Goal: Use online tool/utility: Use online tool/utility

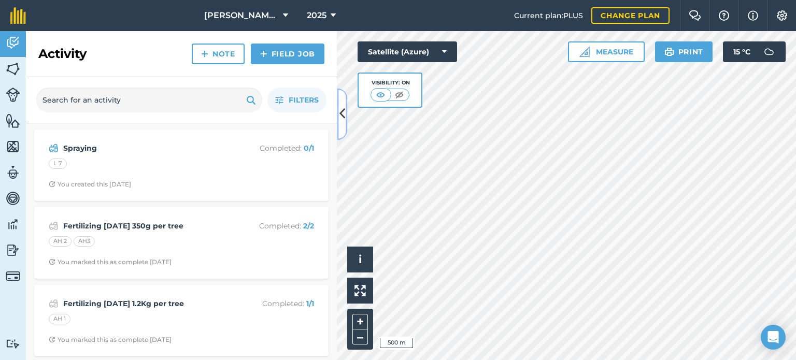
click at [343, 104] on button at bounding box center [342, 114] width 10 height 52
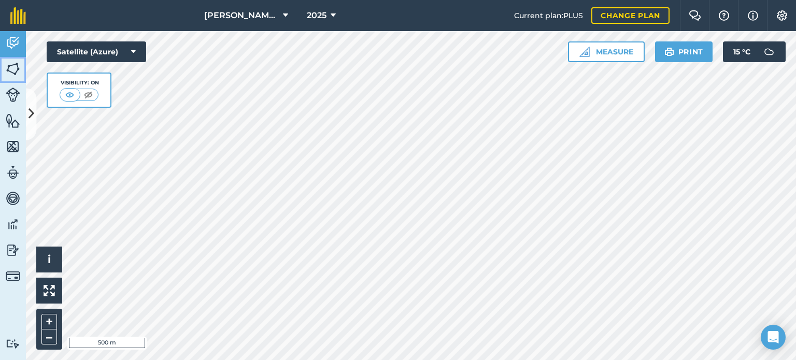
click at [17, 74] on img at bounding box center [13, 69] width 15 height 16
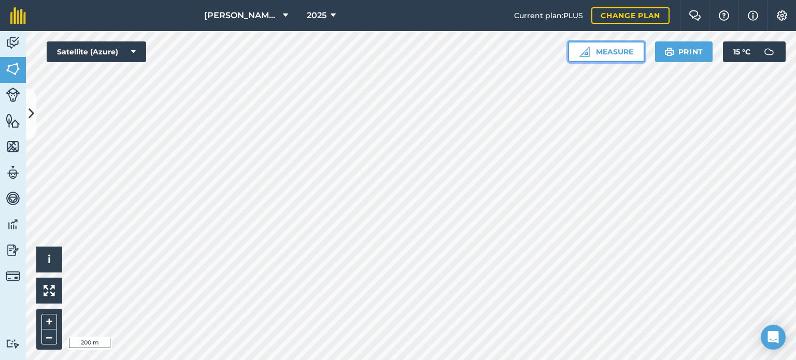
click at [613, 57] on button "Measure" at bounding box center [606, 51] width 77 height 21
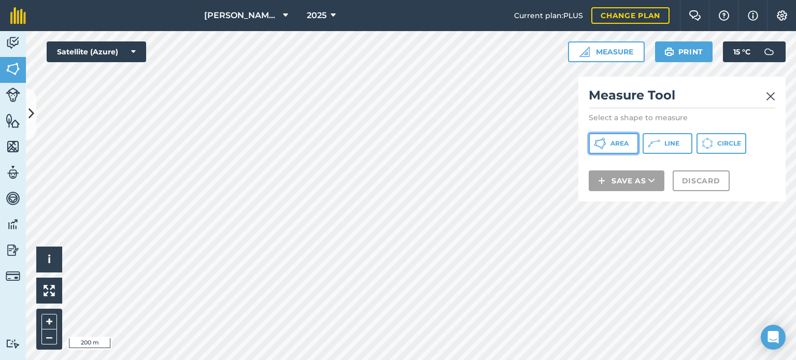
click at [611, 142] on span "Area" at bounding box center [619, 143] width 18 height 8
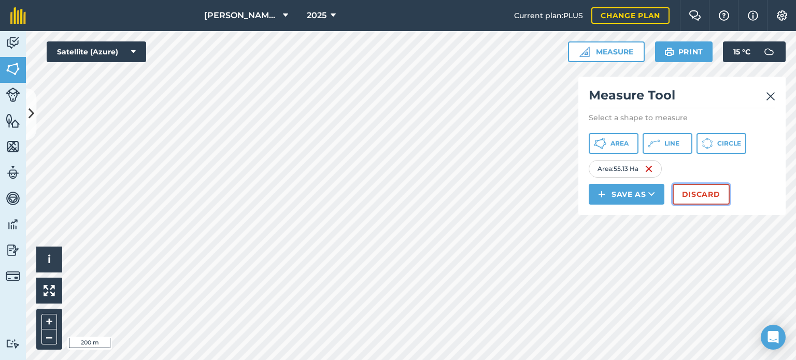
click at [692, 197] on button "Discard" at bounding box center [700, 194] width 57 height 21
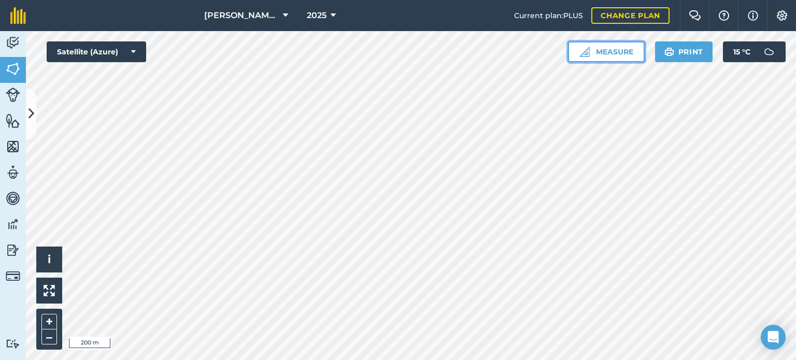
click at [582, 51] on img at bounding box center [584, 52] width 10 height 10
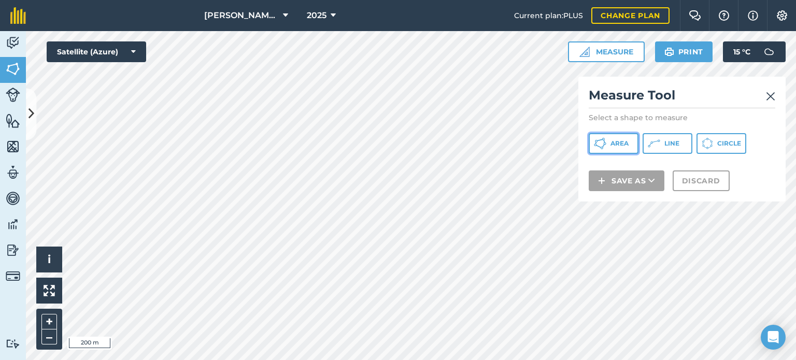
click at [617, 148] on button "Area" at bounding box center [613, 143] width 50 height 21
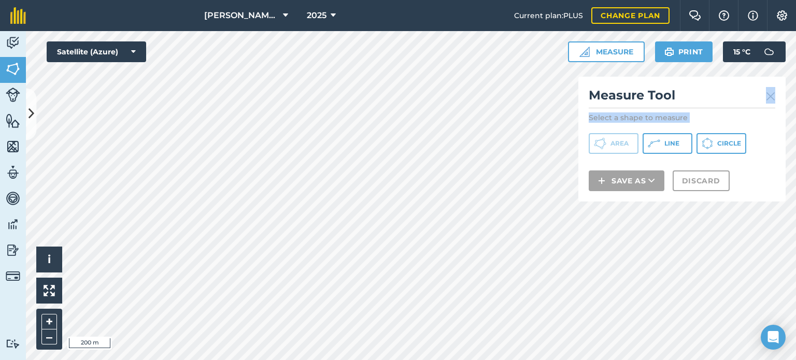
drag, startPoint x: 749, startPoint y: 95, endPoint x: 698, endPoint y: 128, distance: 60.6
click at [698, 128] on div "Measure Tool Select a shape to measure Area Line Circle Save as Discard" at bounding box center [681, 139] width 207 height 125
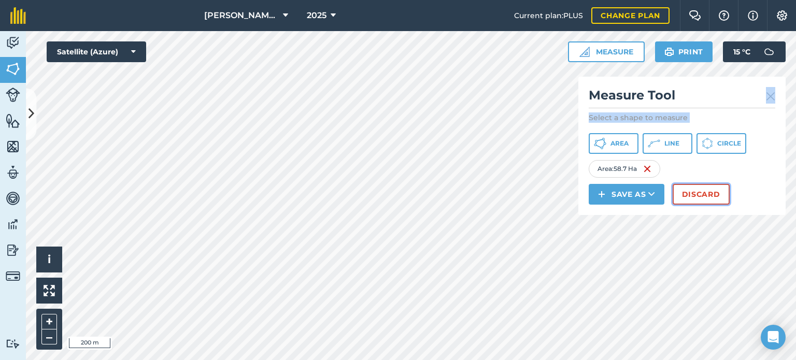
click at [695, 190] on button "Discard" at bounding box center [700, 194] width 57 height 21
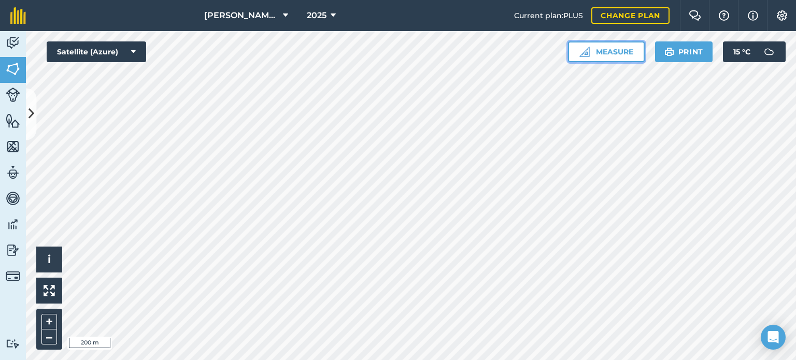
click at [597, 56] on button "Measure" at bounding box center [606, 51] width 77 height 21
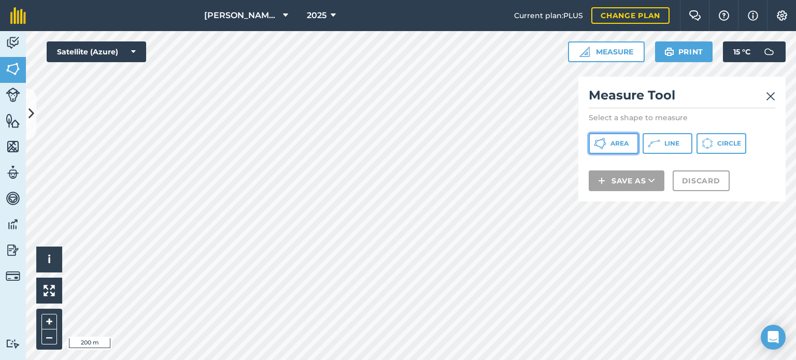
click at [600, 134] on button "Area" at bounding box center [613, 143] width 50 height 21
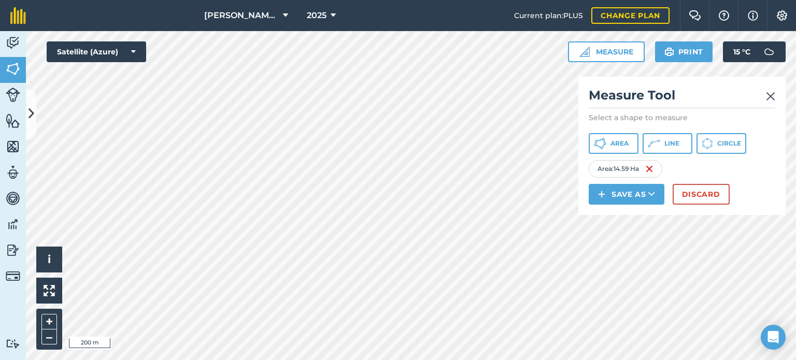
click at [773, 88] on link at bounding box center [770, 95] width 9 height 17
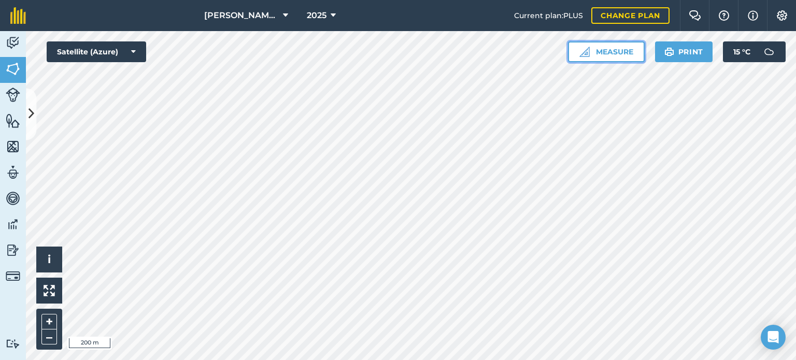
click at [612, 53] on button "Measure" at bounding box center [606, 51] width 77 height 21
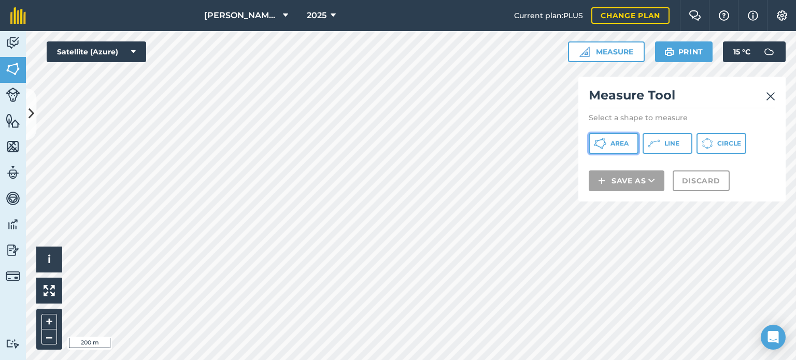
click at [615, 147] on span "Area" at bounding box center [619, 143] width 18 height 8
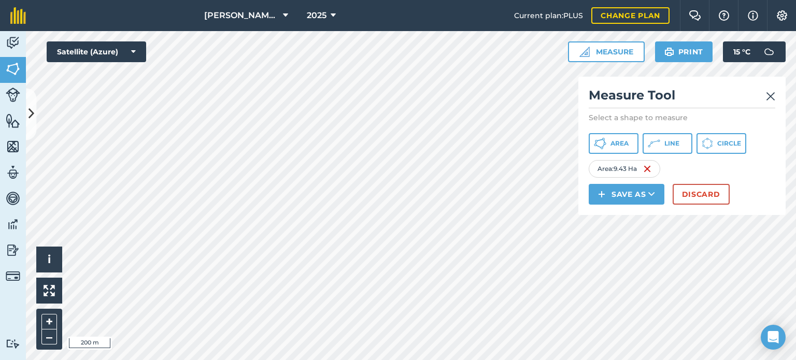
click at [771, 94] on img at bounding box center [770, 96] width 9 height 12
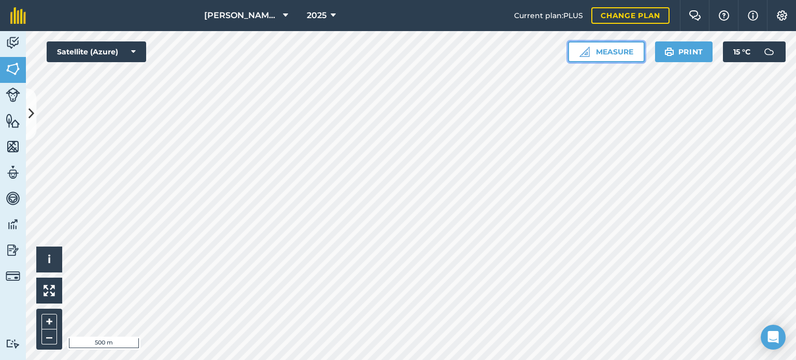
click at [614, 54] on button "Measure" at bounding box center [606, 51] width 77 height 21
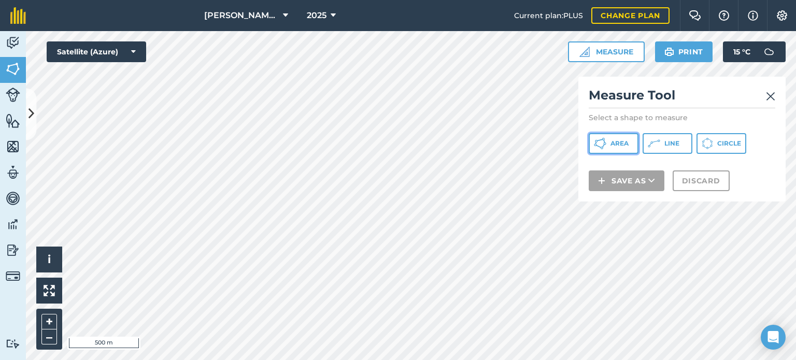
click at [605, 149] on icon at bounding box center [600, 143] width 12 height 12
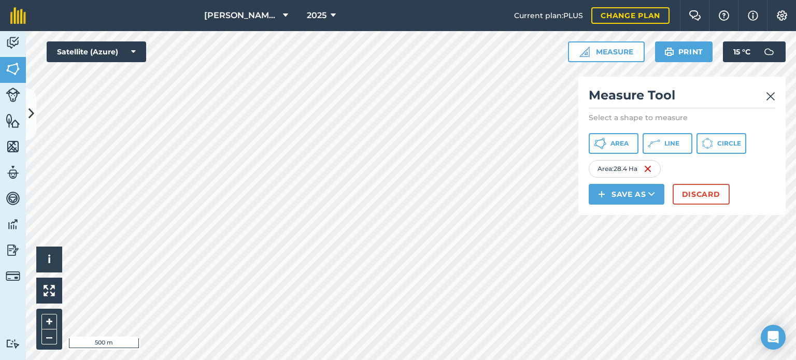
click at [771, 94] on img at bounding box center [770, 96] width 9 height 12
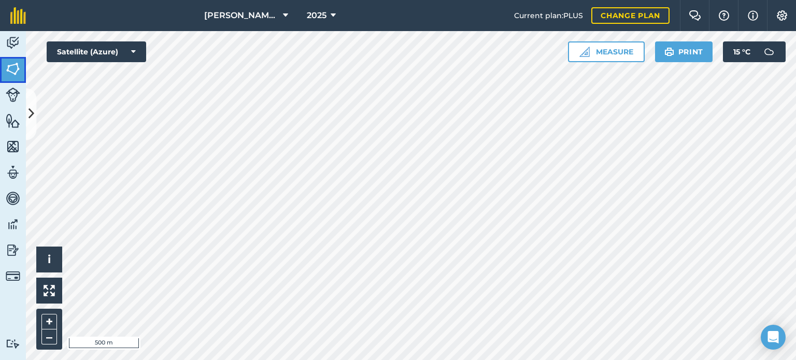
click at [18, 65] on img at bounding box center [13, 69] width 15 height 16
click at [458, 359] on html "[PERSON_NAME] farm 2025 Current plan : PLUS Change plan Farm Chat Help Info Set…" at bounding box center [398, 180] width 796 height 360
click at [592, 54] on button "Measure" at bounding box center [606, 51] width 77 height 21
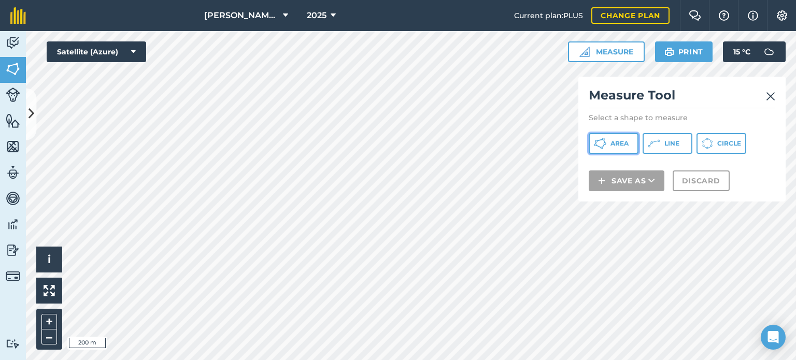
click at [597, 135] on button "Area" at bounding box center [613, 143] width 50 height 21
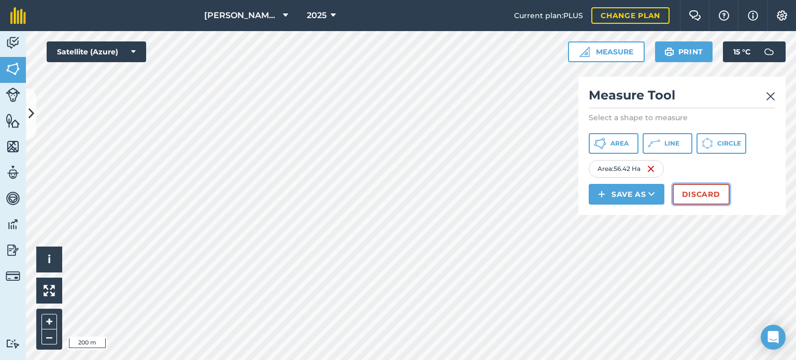
click at [713, 194] on button "Discard" at bounding box center [700, 194] width 57 height 21
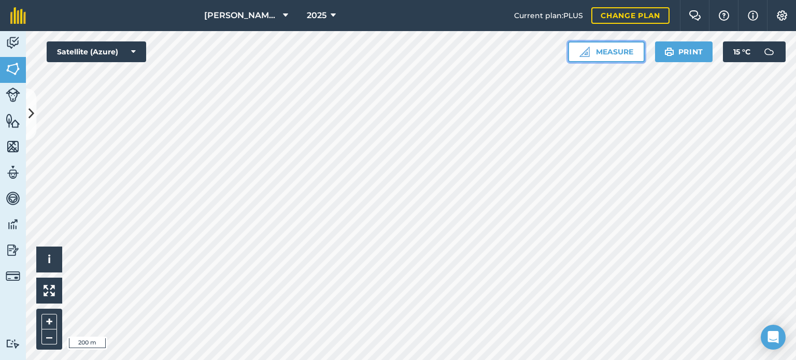
click at [633, 53] on button "Measure" at bounding box center [606, 51] width 77 height 21
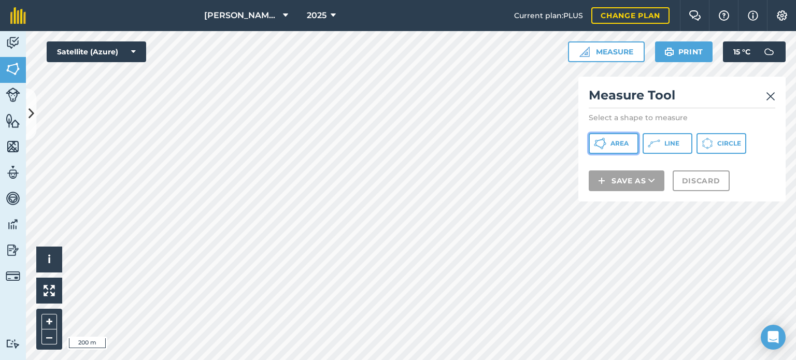
click at [602, 146] on icon at bounding box center [600, 143] width 12 height 12
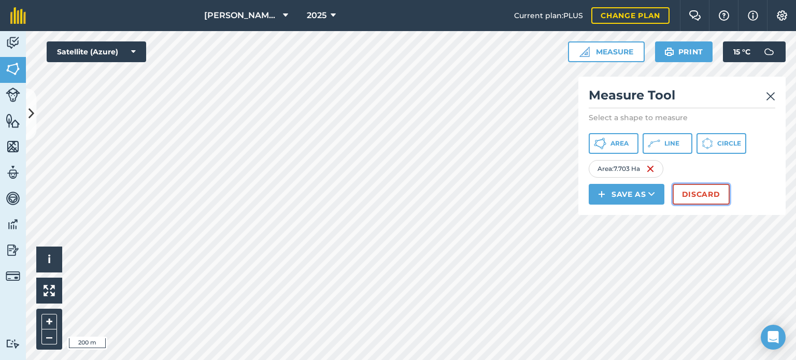
click at [689, 191] on button "Discard" at bounding box center [700, 194] width 57 height 21
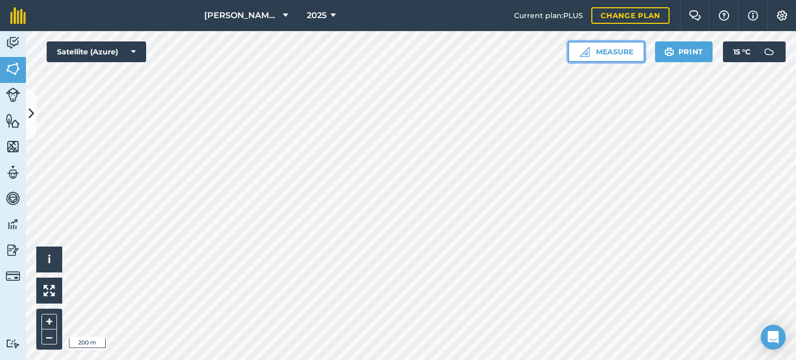
click at [587, 42] on button "Measure" at bounding box center [606, 51] width 77 height 21
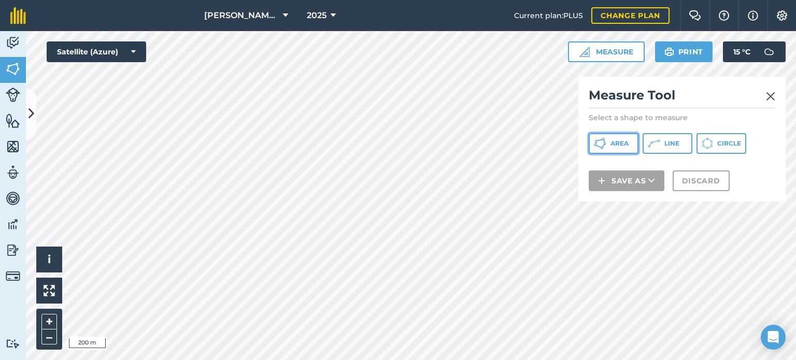
click at [604, 138] on icon at bounding box center [600, 143] width 12 height 12
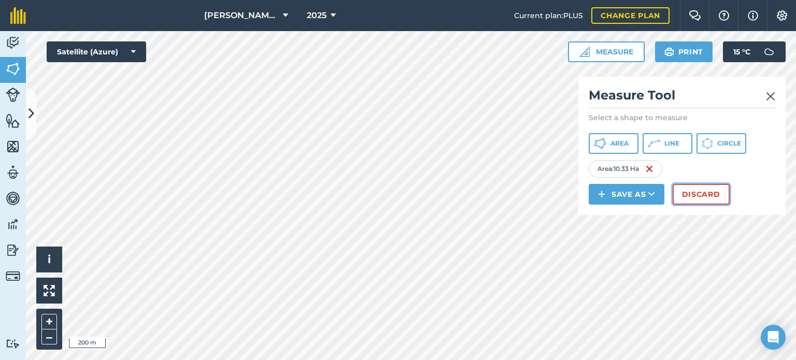
click at [687, 190] on button "Discard" at bounding box center [700, 194] width 57 height 21
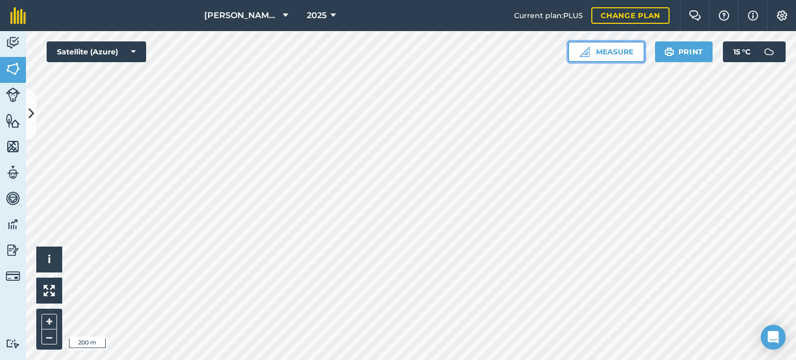
click at [596, 45] on button "Measure" at bounding box center [606, 51] width 77 height 21
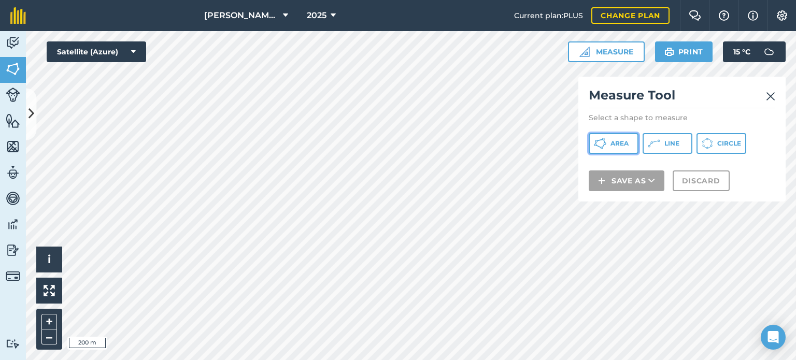
click at [606, 145] on button "Area" at bounding box center [613, 143] width 50 height 21
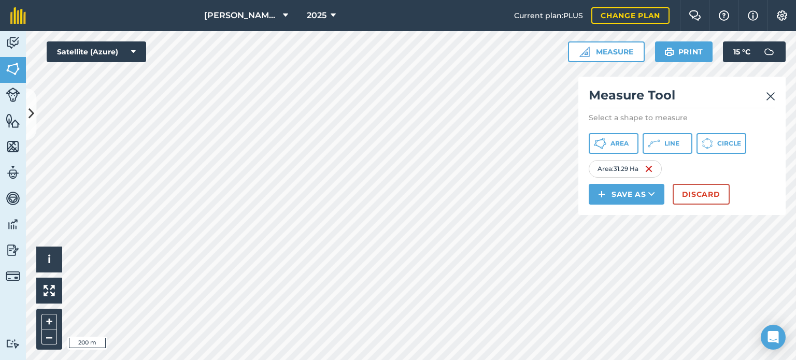
click at [775, 99] on div "Measure Tool Select a shape to measure Area Line Circle Area : 31.29 Ha Save as…" at bounding box center [681, 146] width 207 height 138
click at [772, 97] on img at bounding box center [770, 96] width 9 height 12
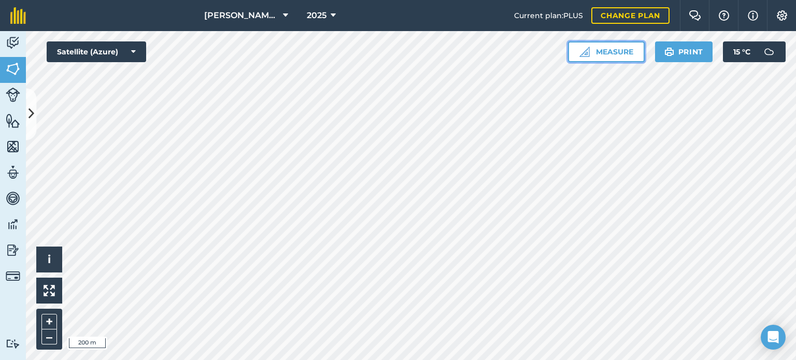
click at [609, 48] on button "Measure" at bounding box center [606, 51] width 77 height 21
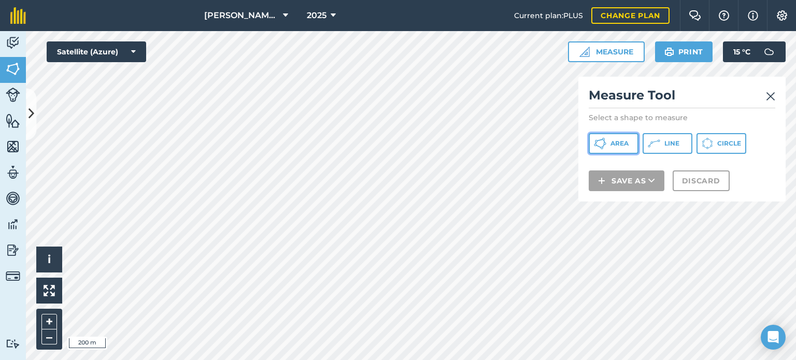
click at [615, 141] on span "Area" at bounding box center [619, 143] width 18 height 8
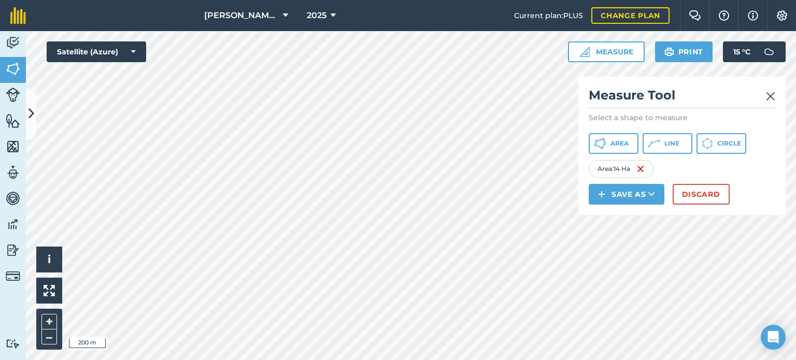
click at [771, 91] on img at bounding box center [770, 96] width 9 height 12
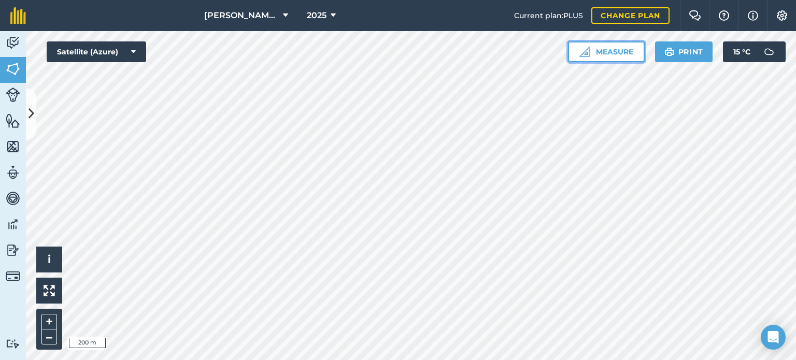
click at [632, 54] on button "Measure" at bounding box center [606, 51] width 77 height 21
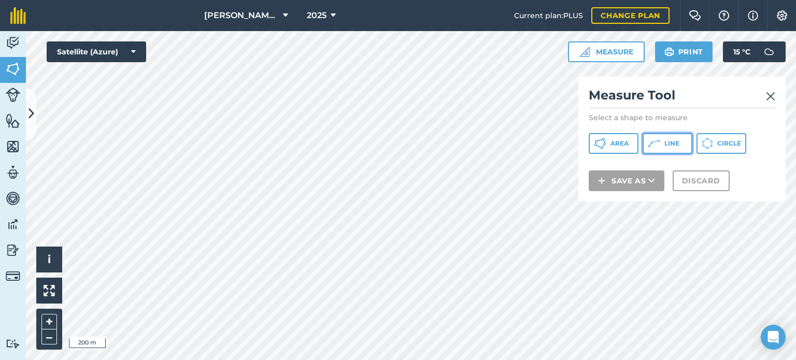
click at [650, 145] on icon at bounding box center [650, 144] width 2 height 3
click at [774, 97] on img at bounding box center [770, 96] width 9 height 12
